Goal: Transaction & Acquisition: Purchase product/service

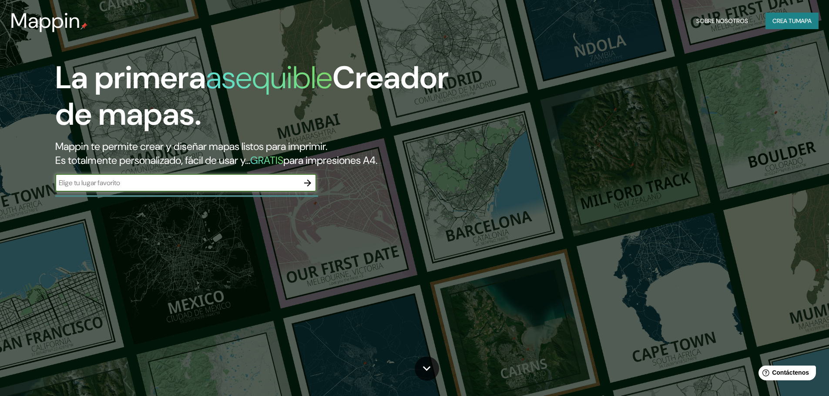
click at [311, 183] on icon "button" at bounding box center [307, 183] width 7 height 7
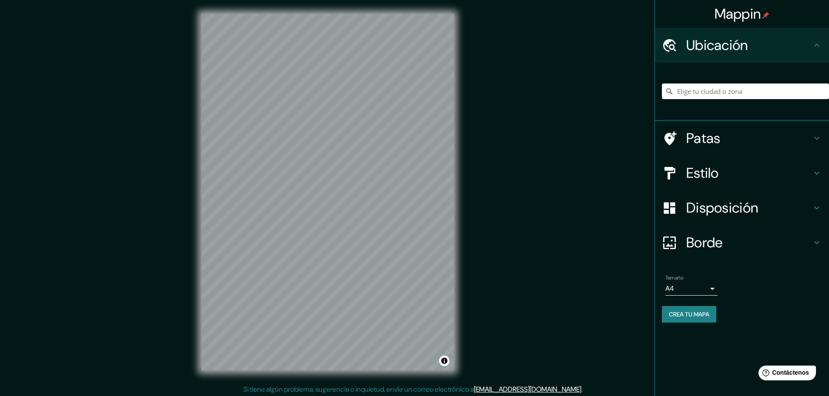
click at [743, 88] on input "Elige tu ciudad o zona" at bounding box center [745, 92] width 167 height 16
paste input "Mín.: 16.41 m | Mediana: 16.84 m | Máx.: 17.15 m"
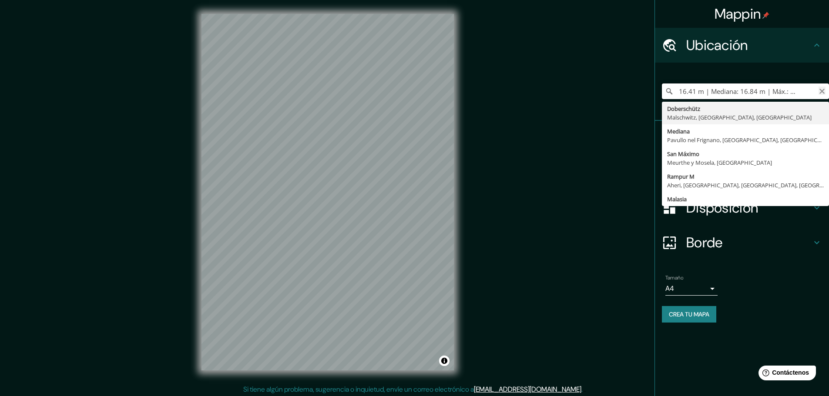
type input "Mín.: 16.41 m | Mediana: 16.84 m | Máx.: 17.15 m"
click at [822, 93] on icon "Claro" at bounding box center [822, 91] width 7 height 7
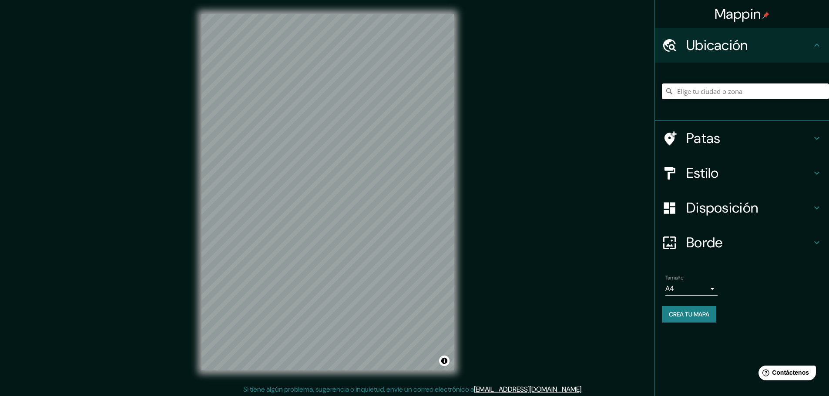
click at [712, 90] on input "Elige tu ciudad o zona" at bounding box center [745, 92] width 167 height 16
paste input "[STREET_ADDRESS][PERSON_NAME]"
type input "[STREET_ADDRESS][PERSON_NAME]"
drag, startPoint x: 305, startPoint y: 150, endPoint x: 310, endPoint y: 165, distance: 15.6
click at [310, 165] on div at bounding box center [310, 164] width 7 height 7
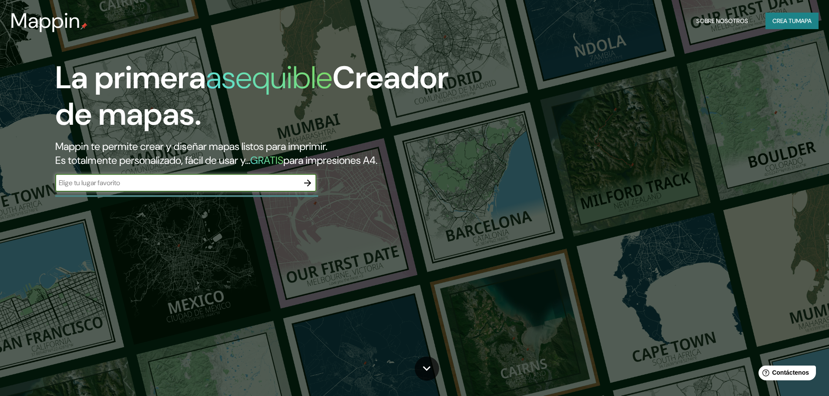
click at [308, 183] on icon "button" at bounding box center [307, 183] width 7 height 7
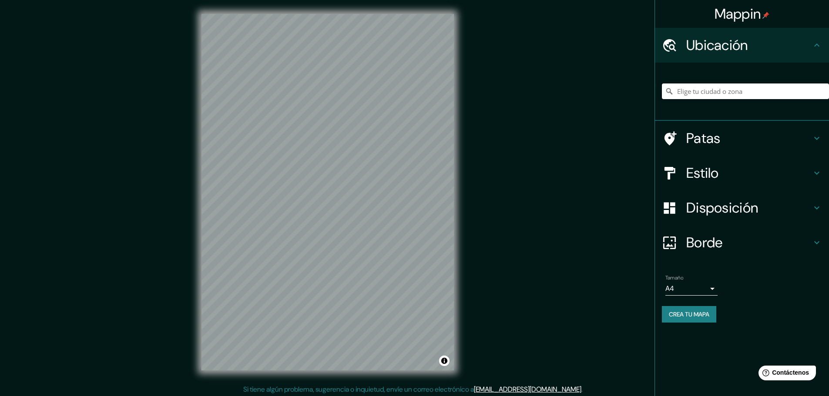
click at [706, 89] on input "Elige tu ciudad o zona" at bounding box center [745, 92] width 167 height 16
paste input "[STREET_ADDRESS][PERSON_NAME]"
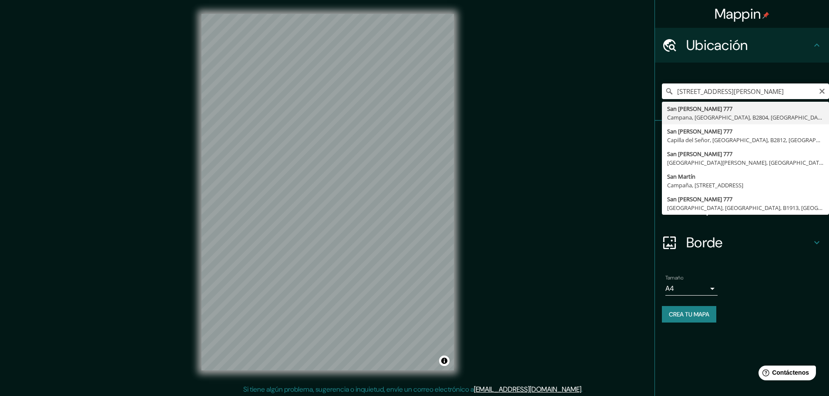
type input "[STREET_ADDRESS][PERSON_NAME]"
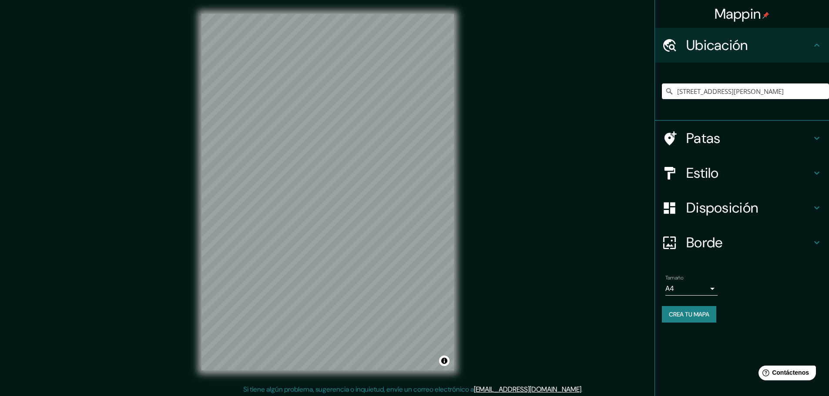
click at [746, 244] on h4 "Borde" at bounding box center [748, 242] width 125 height 17
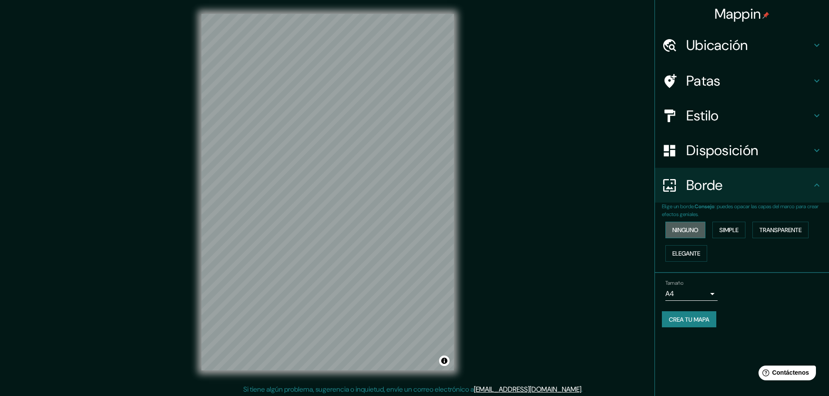
click at [701, 232] on button "Ninguno" at bounding box center [685, 230] width 40 height 17
click at [712, 289] on body "Mappin Ubicación [STREET_ADDRESS][PERSON_NAME] Patas Estilo Disposición Borde E…" at bounding box center [414, 198] width 829 height 396
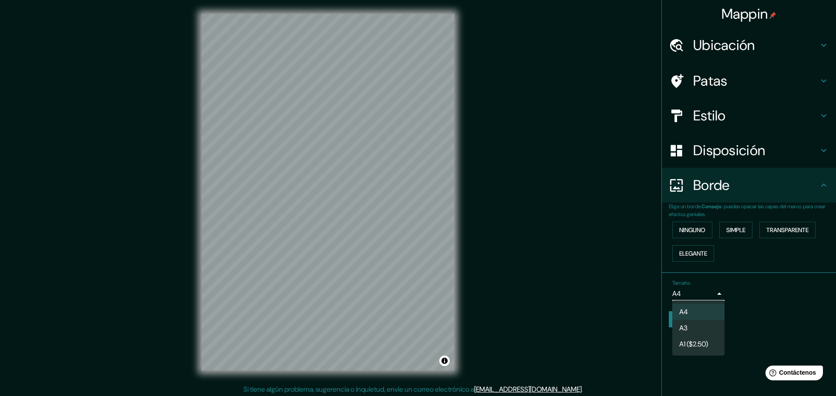
click at [704, 324] on li "A3" at bounding box center [698, 328] width 52 height 16
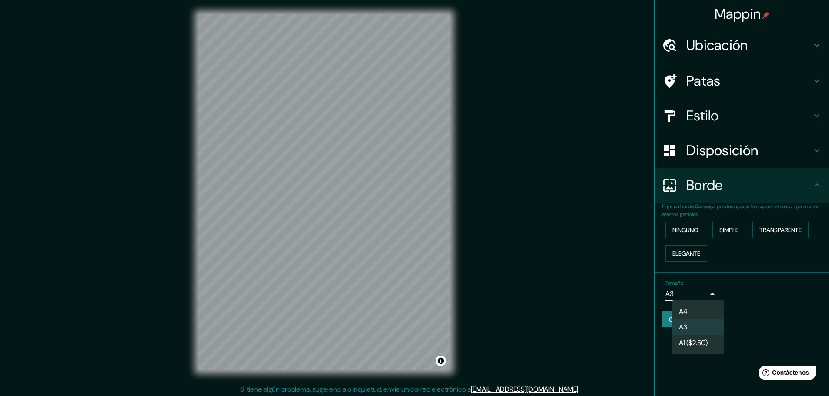
click at [697, 294] on body "Mappin Ubicación [STREET_ADDRESS][PERSON_NAME] Patas Estilo Disposición Borde E…" at bounding box center [414, 198] width 829 height 396
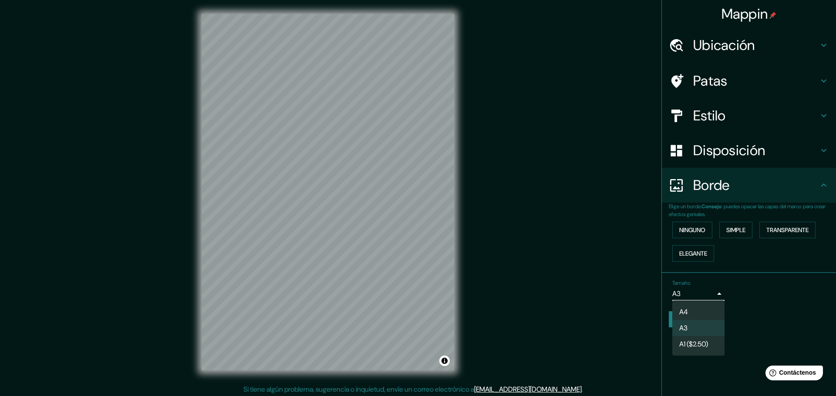
click at [695, 311] on li "A4" at bounding box center [698, 312] width 52 height 16
type input "single"
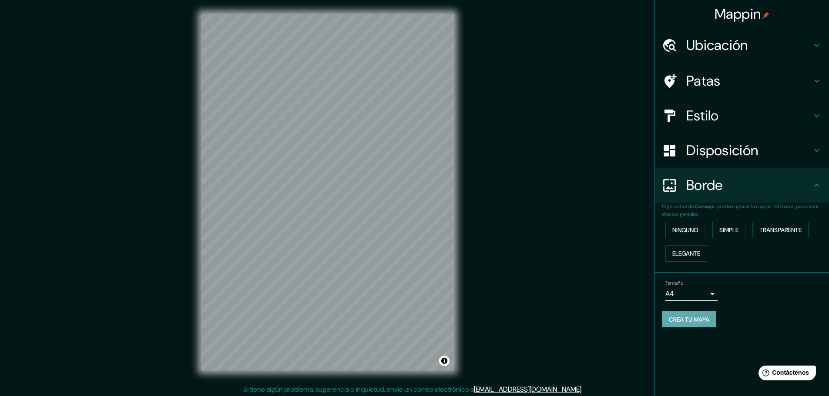
click at [689, 318] on font "Crea tu mapa" at bounding box center [689, 320] width 40 height 8
click at [698, 233] on font "Ninguno" at bounding box center [685, 230] width 26 height 8
click at [732, 233] on font "Simple" at bounding box center [728, 230] width 19 height 8
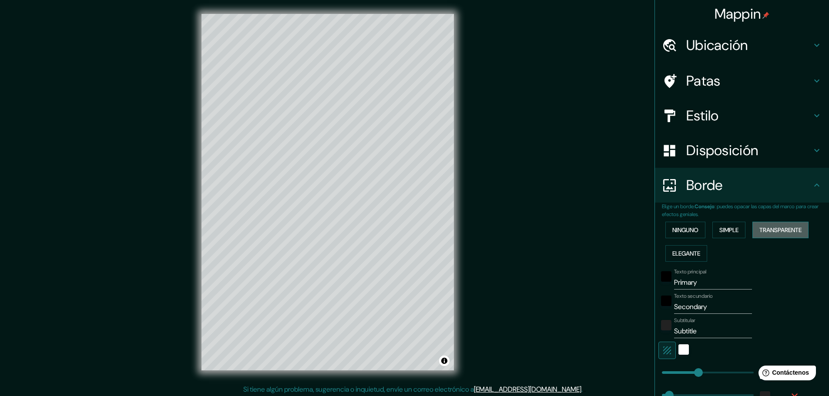
click at [771, 232] on font "Transparente" at bounding box center [780, 230] width 42 height 8
click at [682, 251] on font "Elegante" at bounding box center [686, 254] width 28 height 8
click at [688, 229] on font "Ninguno" at bounding box center [685, 230] width 26 height 8
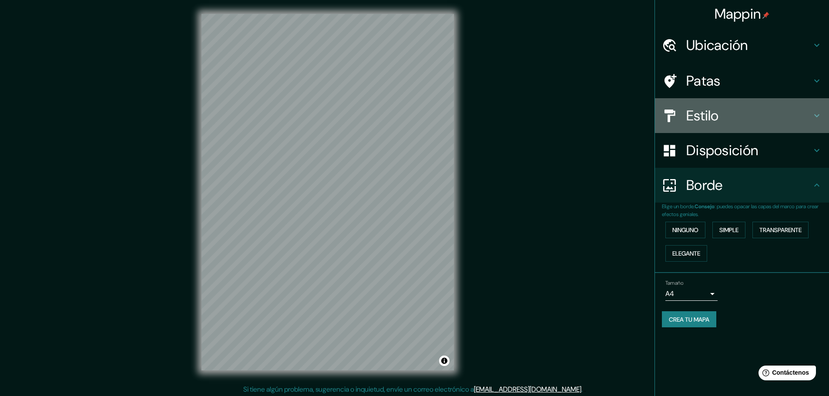
click at [720, 120] on h4 "Estilo" at bounding box center [748, 115] width 125 height 17
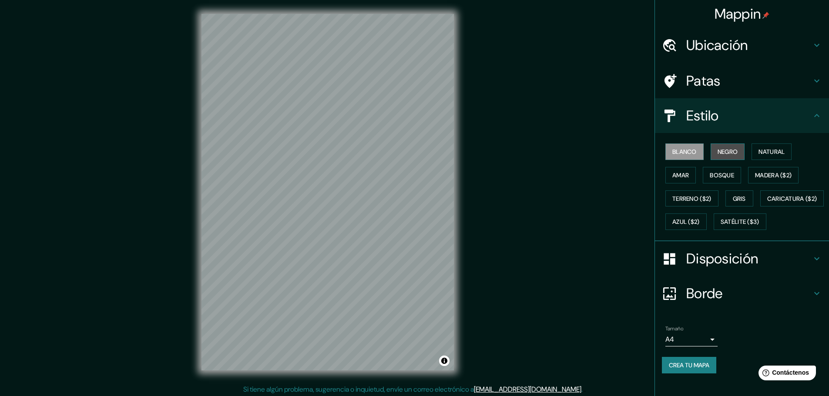
click at [724, 154] on font "Negro" at bounding box center [728, 152] width 20 height 8
click at [686, 175] on button "Amar" at bounding box center [680, 175] width 30 height 17
click at [710, 175] on font "Bosque" at bounding box center [722, 175] width 24 height 8
click at [733, 199] on font "Gris" at bounding box center [739, 199] width 13 height 8
click at [702, 206] on button "Terreno ($2)" at bounding box center [691, 199] width 53 height 17
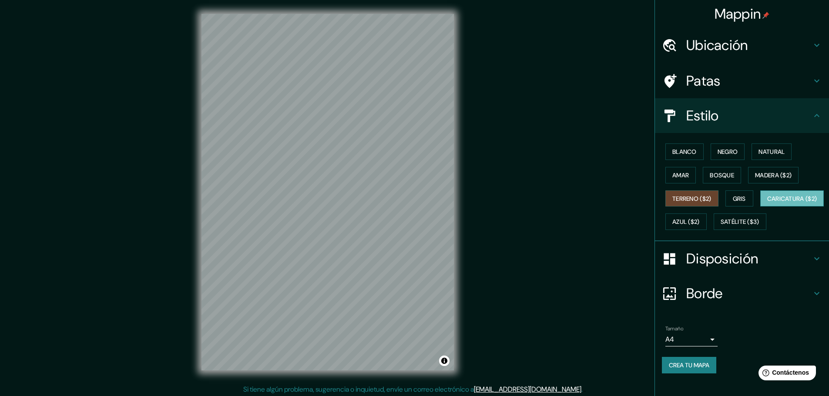
click at [767, 203] on font "Caricatura ($2)" at bounding box center [792, 199] width 50 height 8
click at [700, 221] on font "Azul ($2)" at bounding box center [685, 222] width 27 height 8
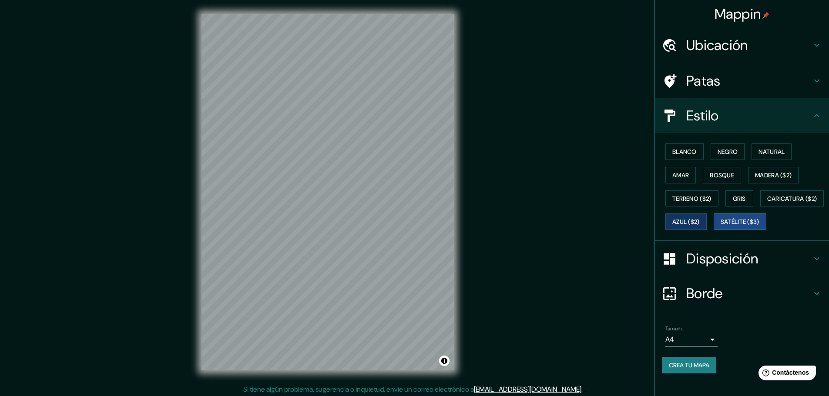
click at [714, 230] on button "Satélite ($3)" at bounding box center [740, 222] width 53 height 17
click at [723, 173] on font "Bosque" at bounding box center [722, 175] width 24 height 8
click at [726, 154] on font "Negro" at bounding box center [728, 152] width 20 height 8
click at [771, 153] on font "Natural" at bounding box center [772, 152] width 26 height 8
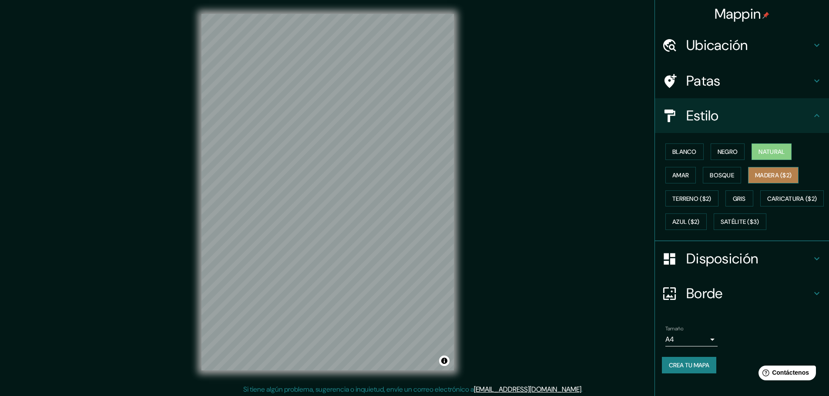
click at [769, 171] on font "Madera ($2)" at bounding box center [773, 175] width 37 height 11
click at [721, 226] on font "Satélite ($3)" at bounding box center [740, 222] width 39 height 8
click at [791, 114] on h4 "Estilo" at bounding box center [748, 115] width 125 height 17
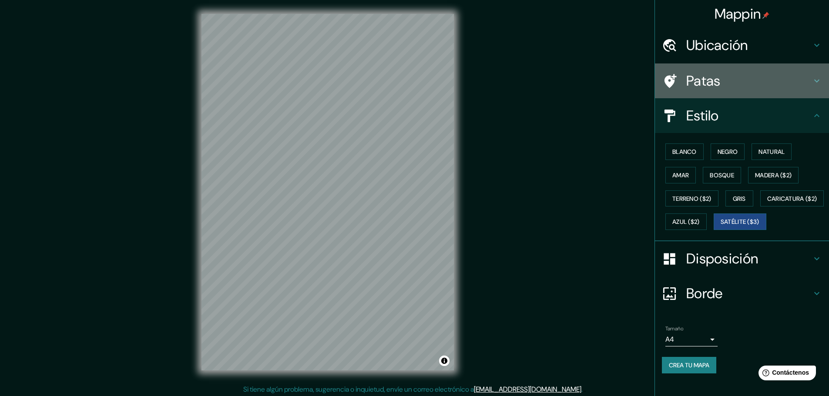
click at [795, 87] on h4 "Patas" at bounding box center [748, 80] width 125 height 17
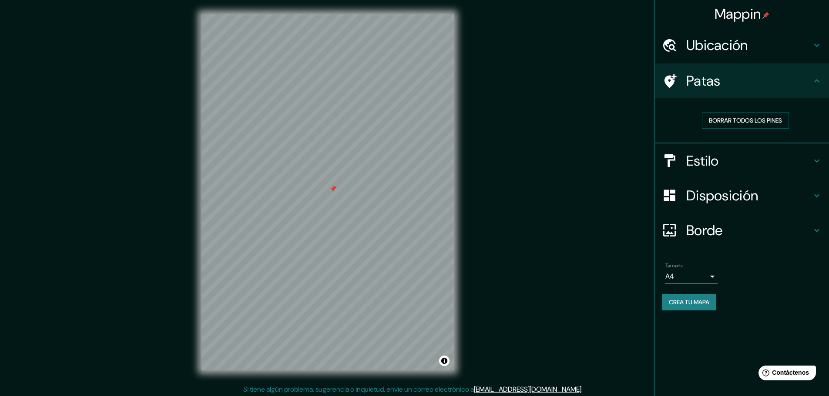
click at [738, 52] on font "Ubicación" at bounding box center [717, 45] width 62 height 18
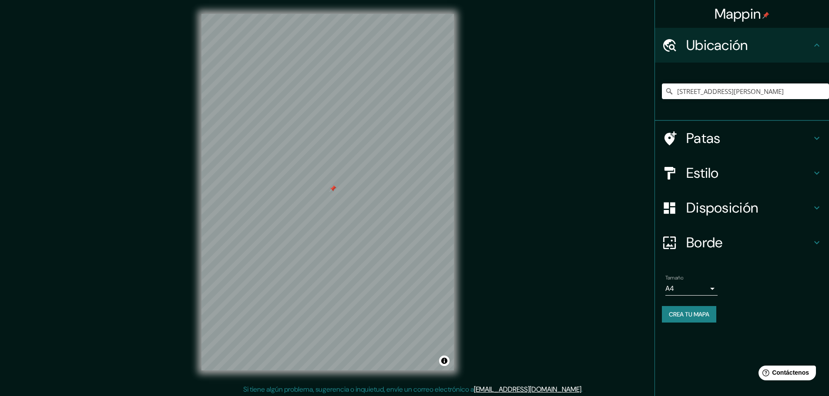
click at [738, 52] on font "Ubicación" at bounding box center [717, 45] width 62 height 18
click at [714, 239] on font "Borde" at bounding box center [704, 243] width 37 height 18
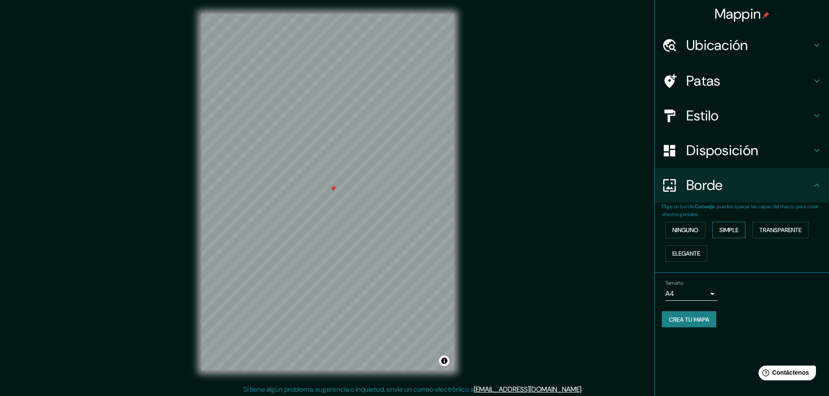
click at [724, 229] on font "Simple" at bounding box center [728, 230] width 19 height 8
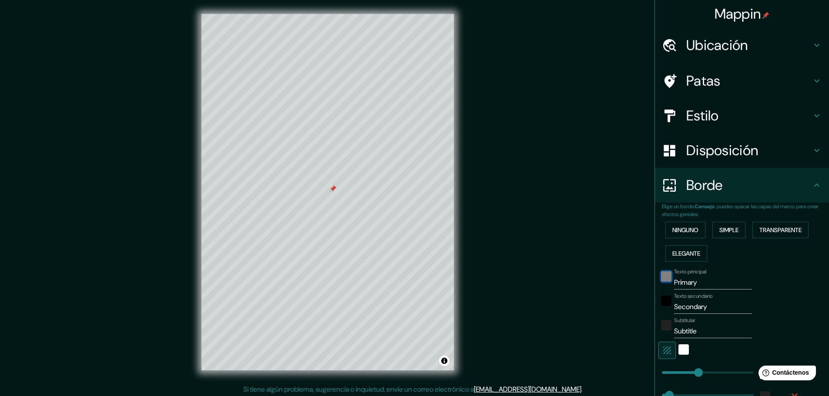
click at [662, 276] on div "negro" at bounding box center [666, 277] width 10 height 10
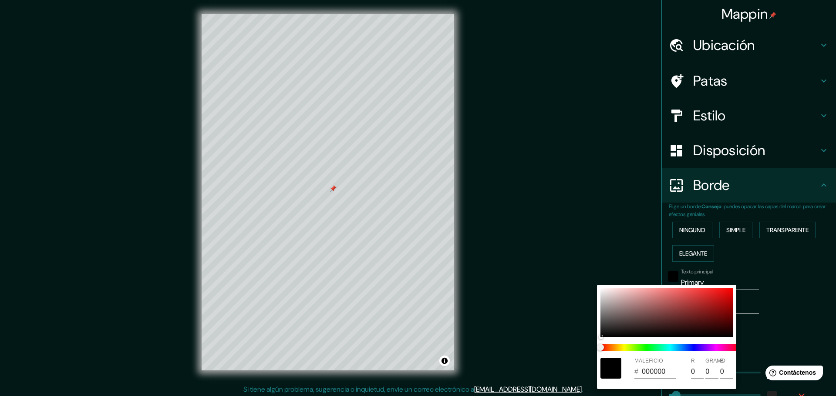
click at [666, 277] on div at bounding box center [418, 198] width 836 height 396
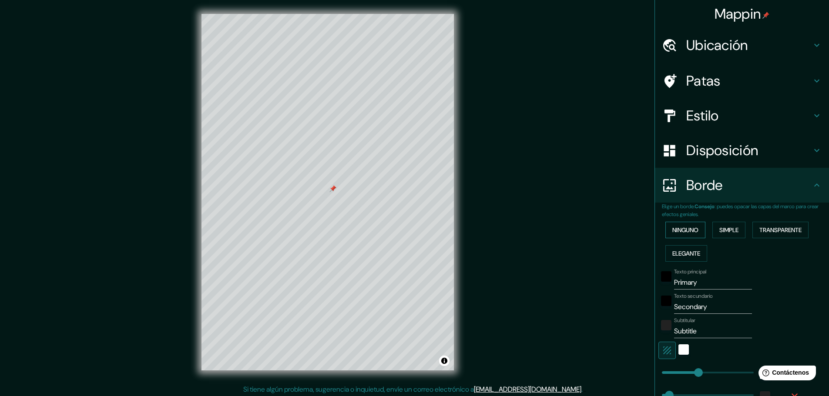
click at [681, 232] on font "Ninguno" at bounding box center [685, 230] width 26 height 8
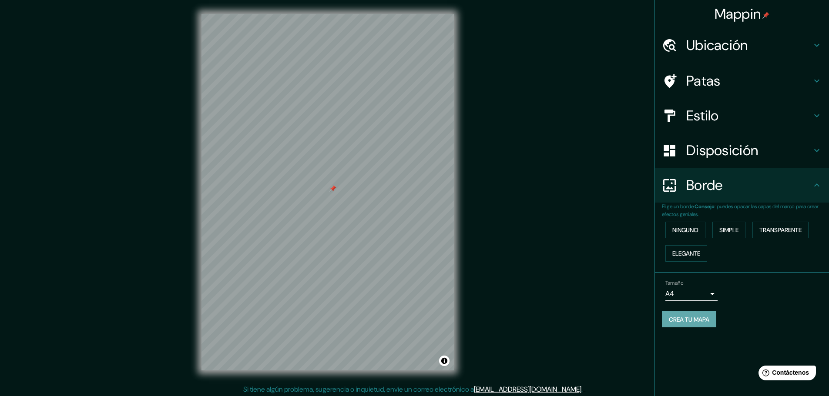
click at [685, 317] on font "Crea tu mapa" at bounding box center [689, 320] width 40 height 8
